Goal: Task Accomplishment & Management: Manage account settings

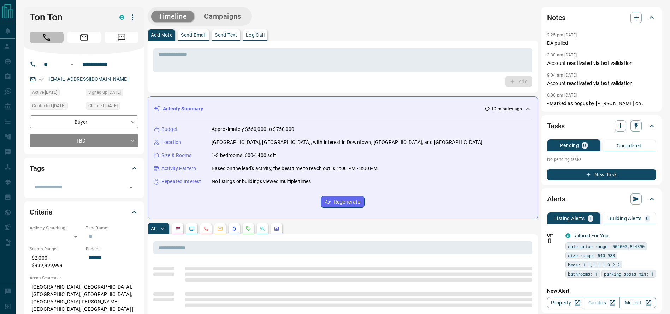
click at [45, 36] on icon "Call" at bounding box center [46, 37] width 7 height 7
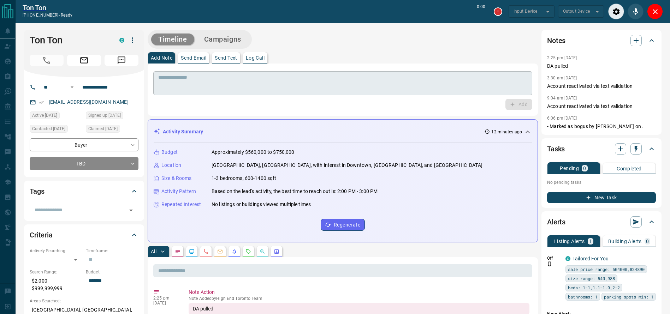
type input "*******"
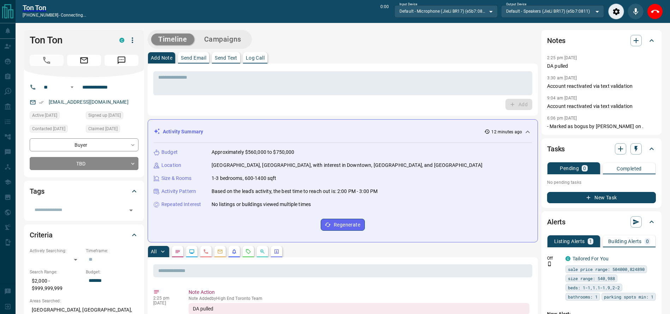
click at [401, 37] on div "Timeline Campaigns" at bounding box center [343, 39] width 390 height 19
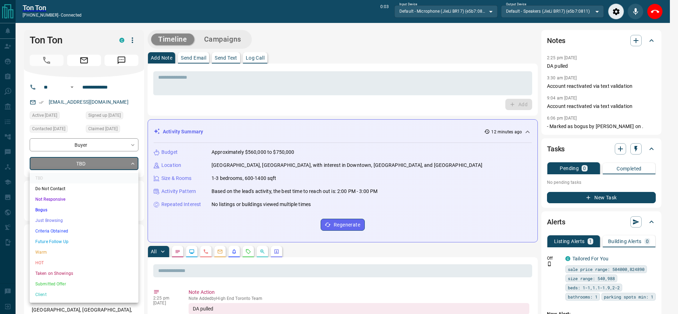
click at [82, 236] on ul "TBD Do Not Contact Not Responsive Bogus Just Browsing Criteria Obtained Future …" at bounding box center [84, 236] width 109 height 133
click at [81, 231] on li "Criteria Obtained" at bounding box center [84, 231] width 109 height 11
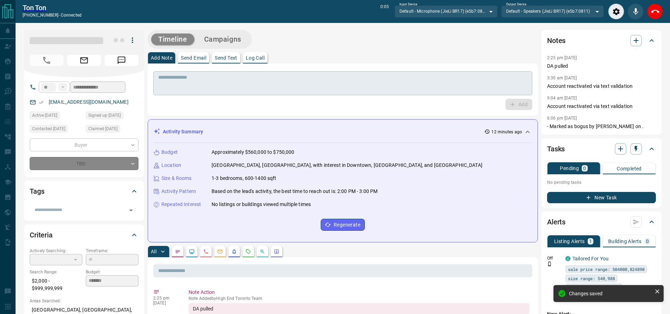
type input "*"
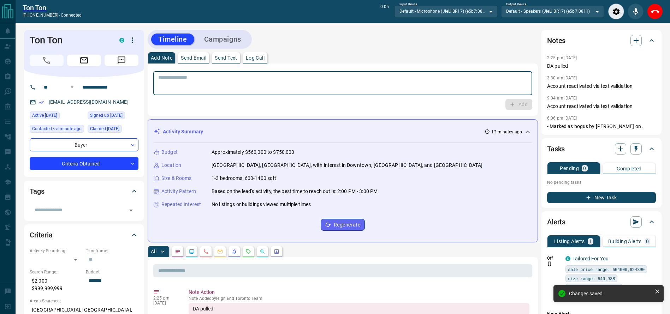
click at [211, 90] on textarea at bounding box center [342, 84] width 369 height 18
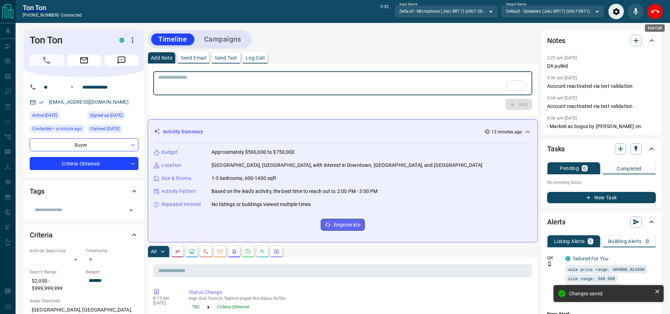
drag, startPoint x: 660, startPoint y: 13, endPoint x: 645, endPoint y: 10, distance: 15.5
click at [660, 13] on button "End Call" at bounding box center [655, 12] width 16 height 16
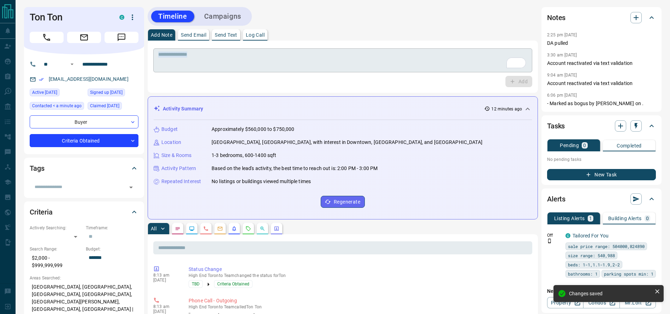
click at [382, 68] on div "* ​" at bounding box center [342, 60] width 379 height 24
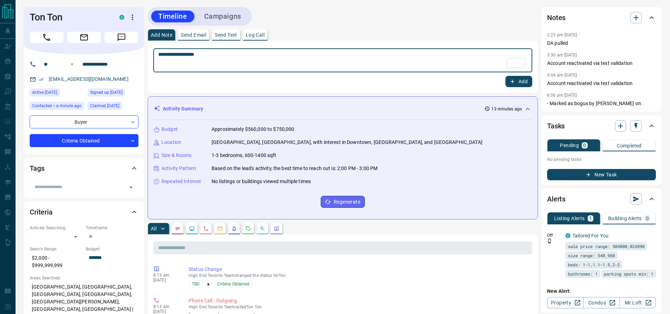
type textarea "**********"
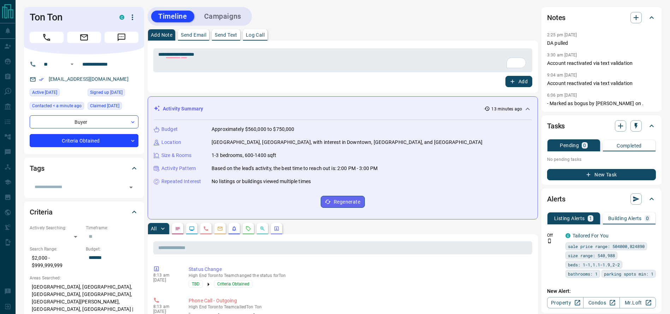
click at [526, 87] on div "**********" at bounding box center [343, 67] width 390 height 52
click at [524, 87] on button "Add" at bounding box center [518, 81] width 27 height 11
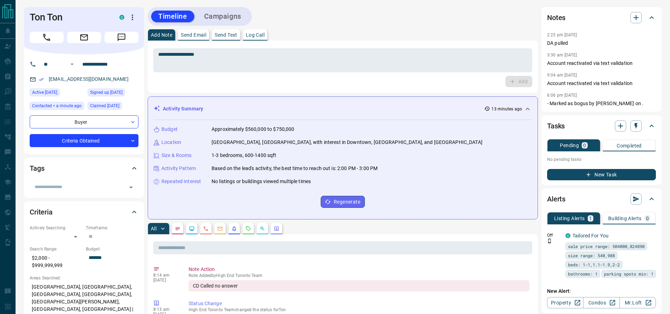
click at [221, 20] on div "Timeline Campaigns" at bounding box center [200, 16] width 100 height 14
click at [221, 20] on button "Campaigns" at bounding box center [222, 17] width 51 height 12
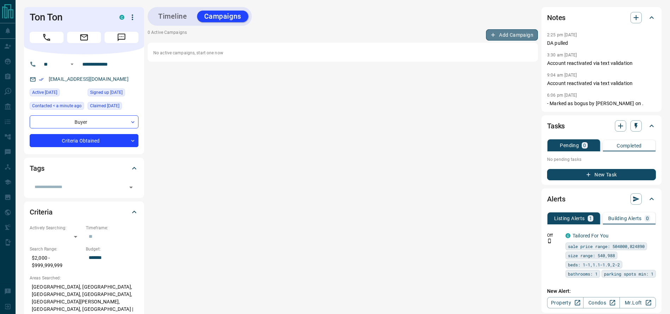
click at [518, 29] on div "Timeline Campaigns 0 Active Campaigns Add Campaign No active campaigns, start o…" at bounding box center [343, 188] width 390 height 362
click at [509, 40] on button "Add Campaign" at bounding box center [512, 34] width 52 height 11
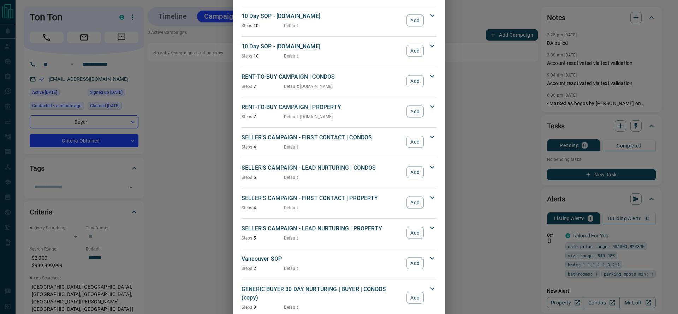
scroll to position [508, 0]
